Goal: Information Seeking & Learning: Learn about a topic

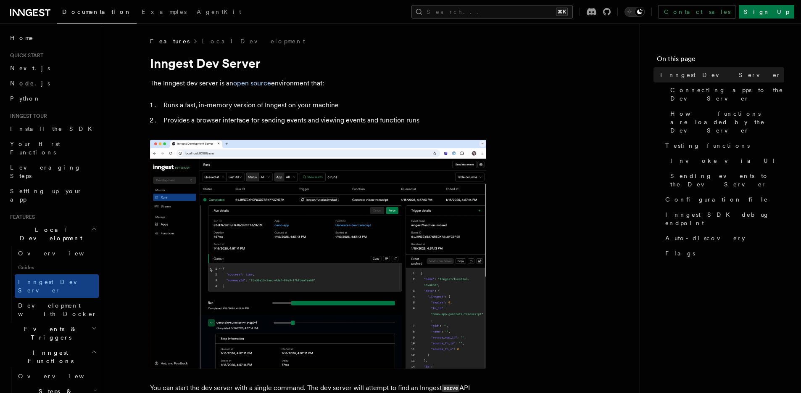
click at [35, 11] on icon at bounding box center [30, 13] width 40 height 10
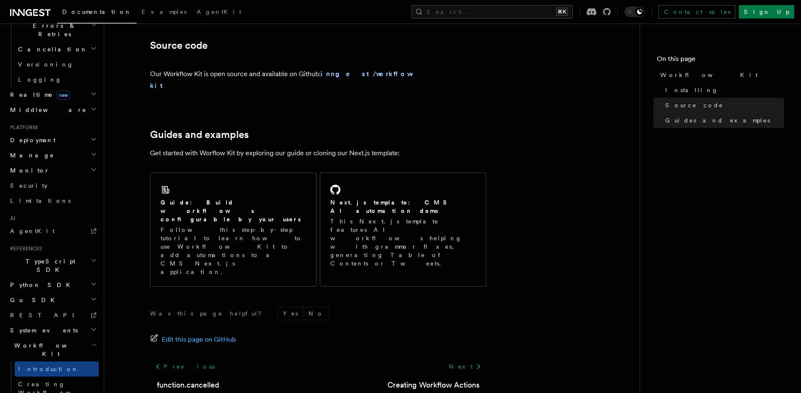
scroll to position [356, 0]
